Goal: Transaction & Acquisition: Purchase product/service

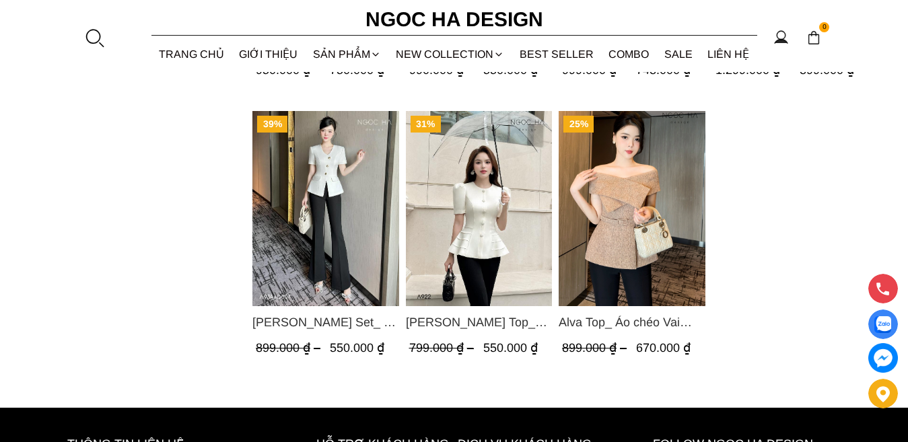
scroll to position [1749, 0]
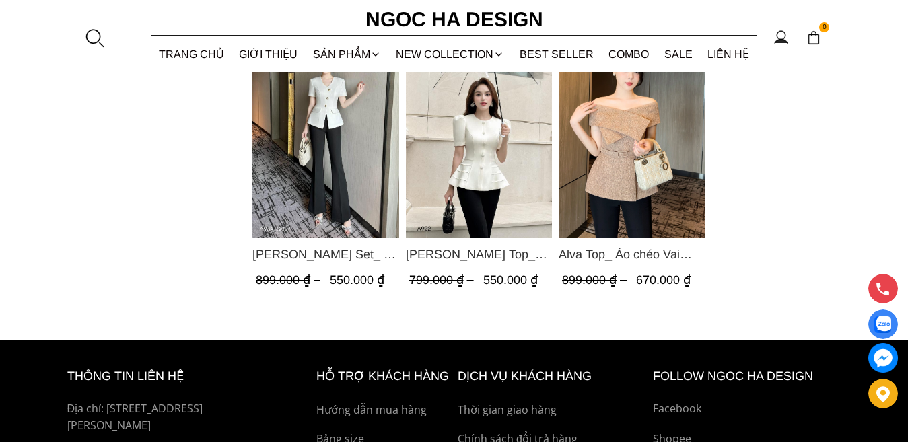
click at [615, 116] on img "Product image - Alva Top_ Áo chéo Vai Kèm Đai Màu Be A822" at bounding box center [631, 140] width 147 height 195
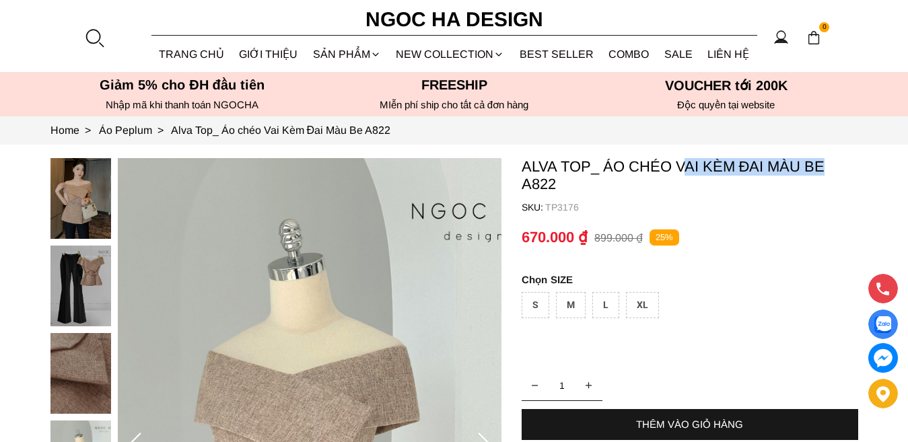
drag, startPoint x: 841, startPoint y: 168, endPoint x: 684, endPoint y: 168, distance: 156.8
click at [684, 168] on p "Alva Top_ Áo chéo Vai Kèm Đai Màu Be A822" at bounding box center [689, 175] width 336 height 35
click at [715, 188] on p "Alva Top_ Áo chéo Vai Kèm Đai Màu Be A822" at bounding box center [689, 175] width 336 height 35
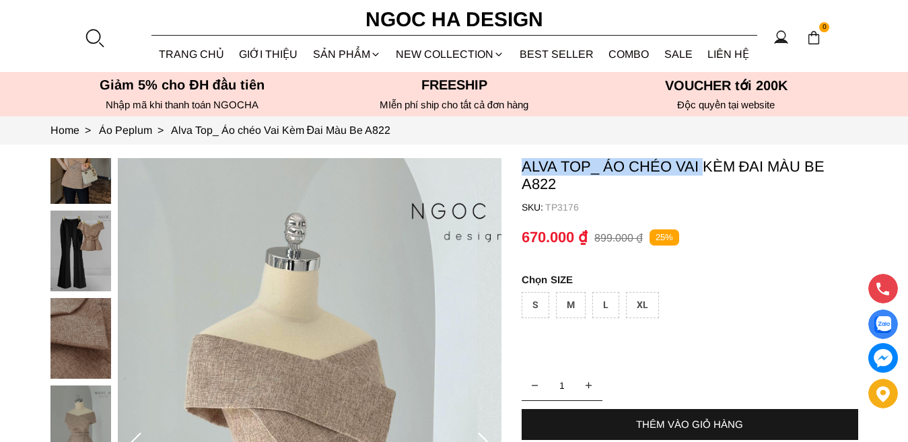
drag, startPoint x: 700, startPoint y: 166, endPoint x: 516, endPoint y: 166, distance: 184.3
click at [517, 166] on section "Alva Top_ Áo chéo Vai Kèm Đai Màu Be A822 SKU: TP3176 1 THÊM VÀO GIỎ HÀNG Miễn …" at bounding box center [454, 446] width 908 height 602
copy p "Alva Top_ Áo chéo Vai"
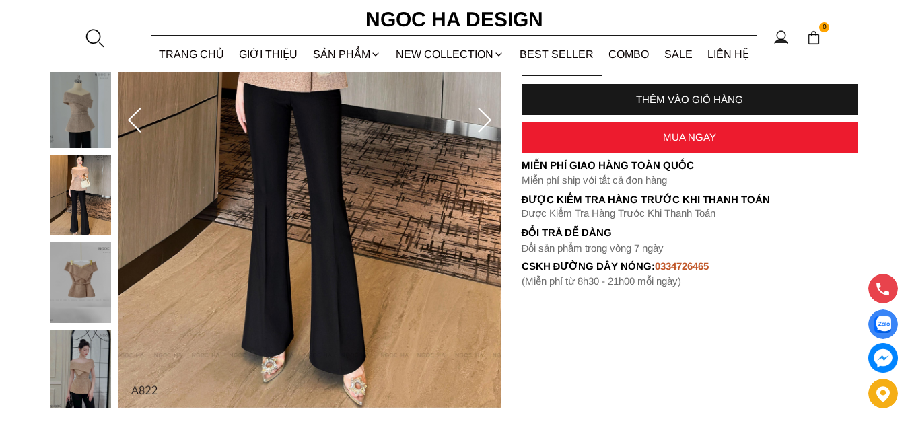
scroll to position [306, 0]
